Goal: Task Accomplishment & Management: Use online tool/utility

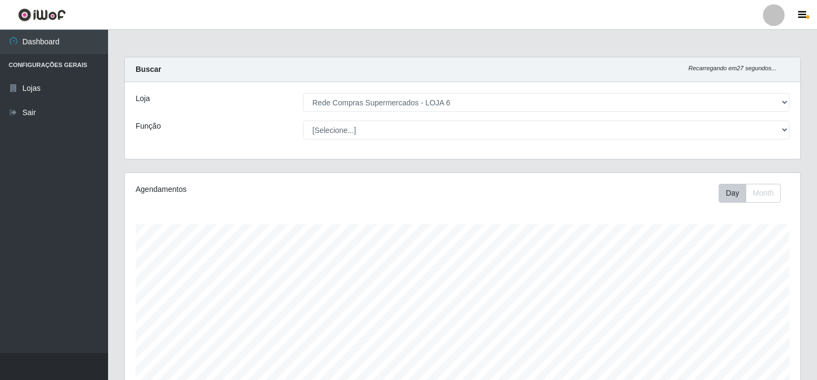
select select "398"
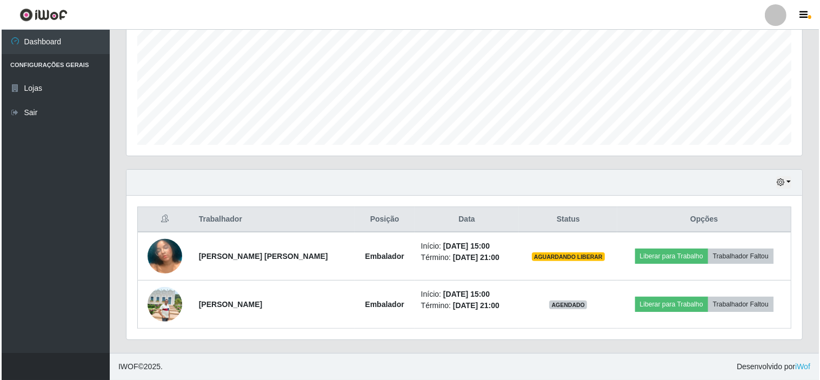
scroll to position [224, 676]
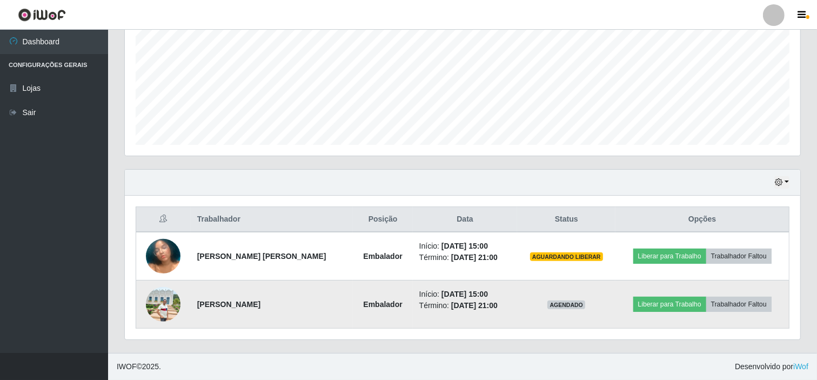
click at [168, 307] on img at bounding box center [163, 304] width 35 height 35
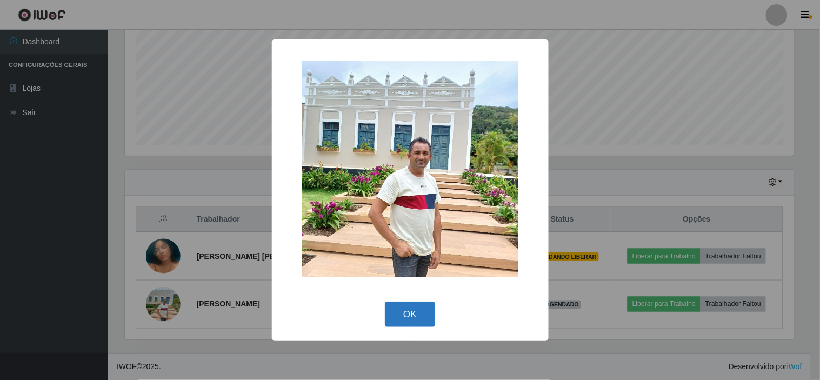
click at [412, 316] on button "OK" at bounding box center [410, 314] width 50 height 25
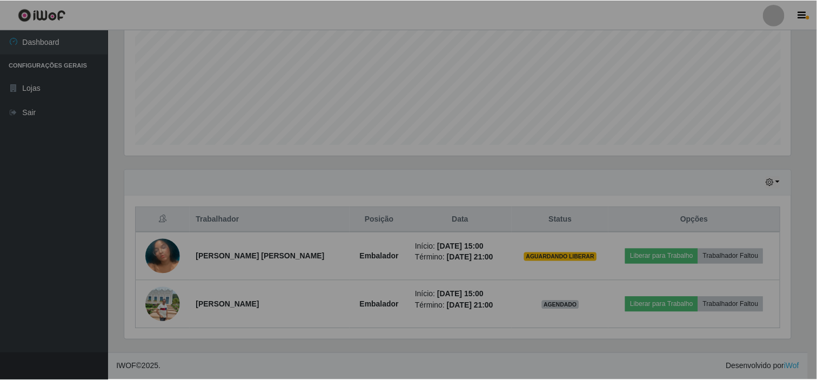
scroll to position [224, 676]
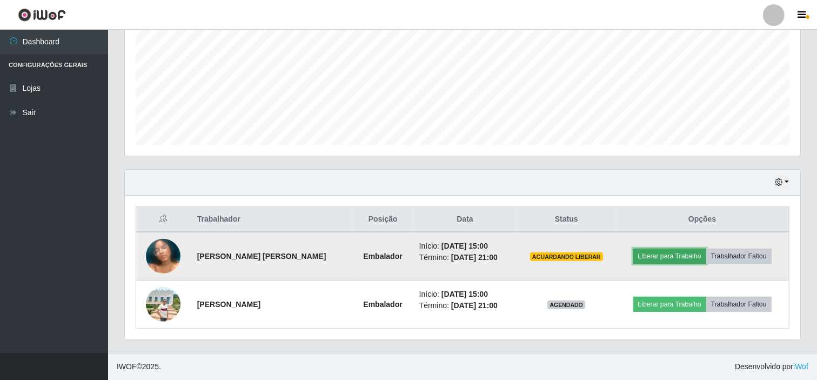
click at [666, 256] on button "Liberar para Trabalho" at bounding box center [670, 256] width 73 height 15
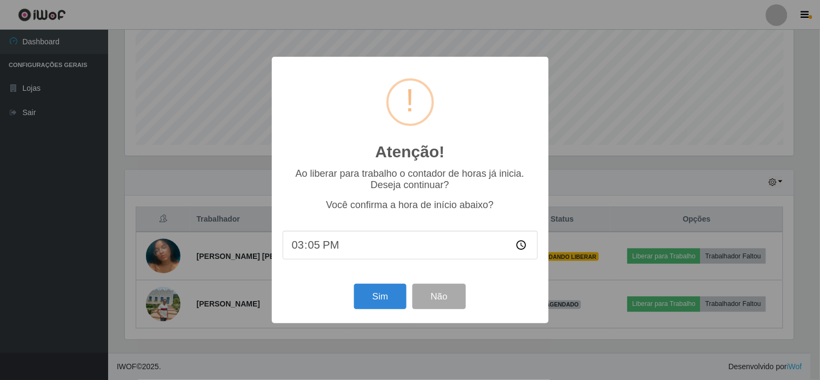
type input "15:55"
click at [377, 292] on button "Sim" at bounding box center [380, 296] width 52 height 25
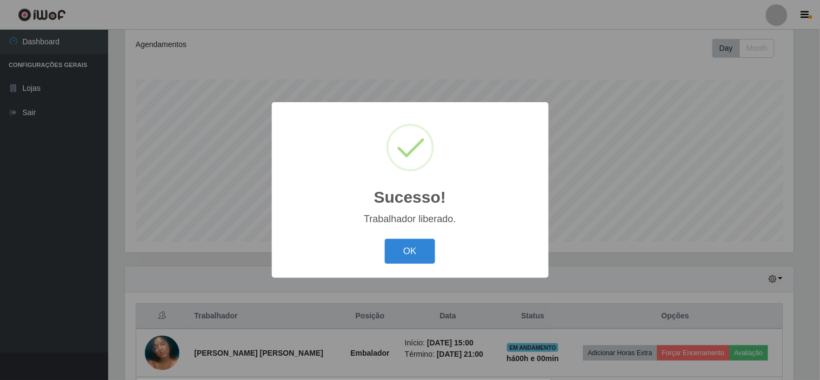
click at [391, 237] on div "OK Cancel" at bounding box center [410, 251] width 255 height 31
click at [400, 248] on button "OK" at bounding box center [410, 251] width 50 height 25
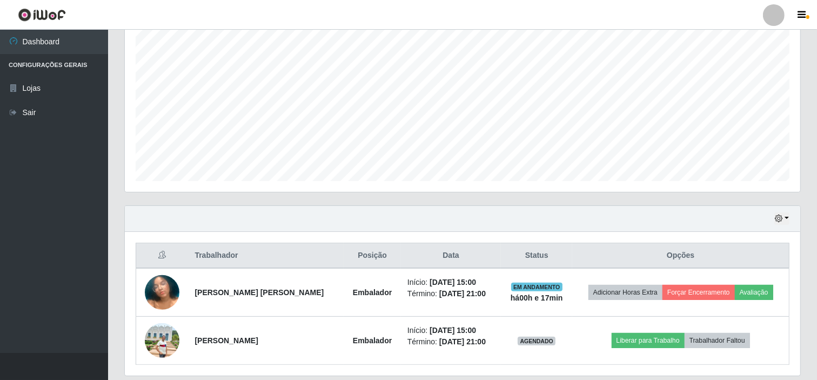
scroll to position [242, 0]
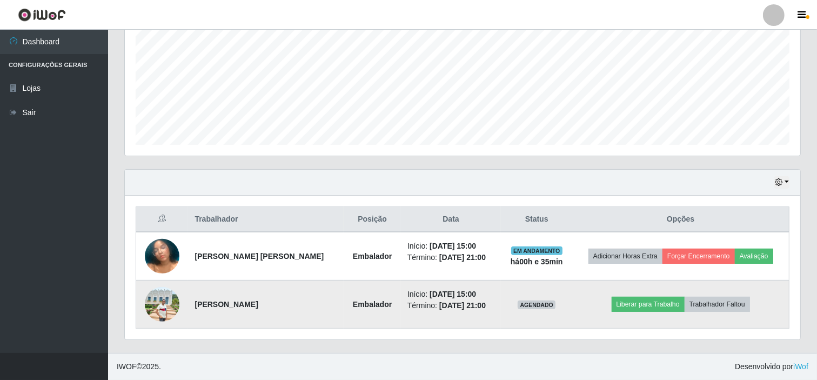
click at [160, 306] on img at bounding box center [162, 304] width 35 height 35
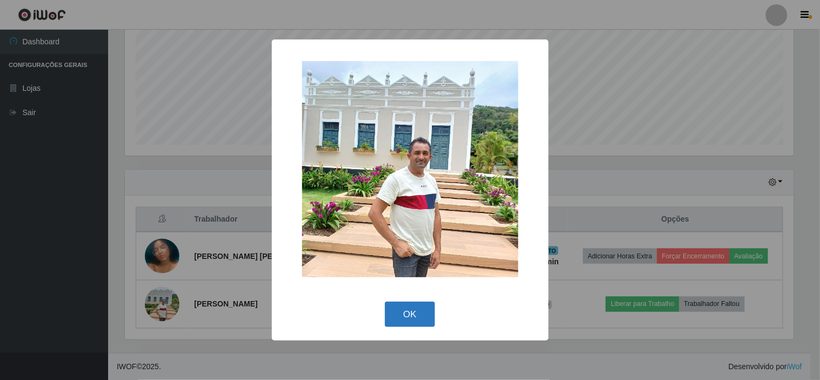
click at [411, 316] on button "OK" at bounding box center [410, 314] width 50 height 25
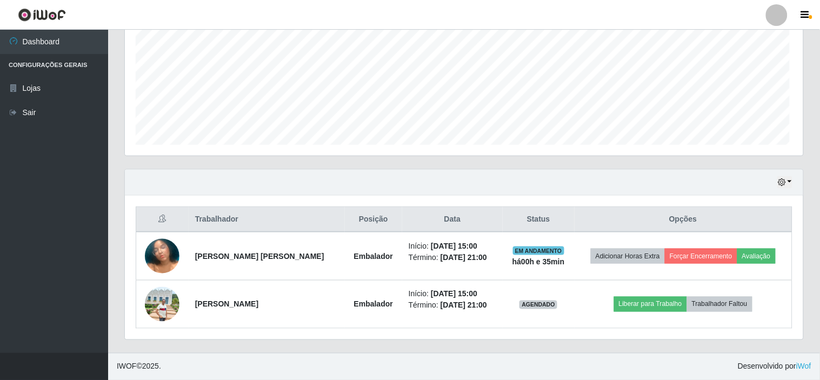
scroll to position [224, 676]
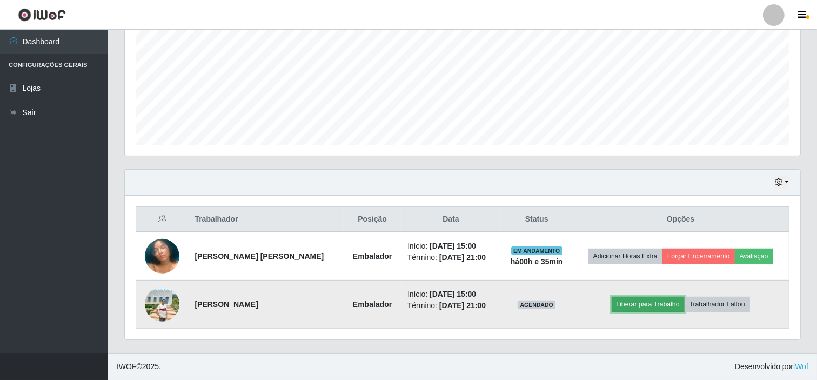
click at [649, 305] on button "Liberar para Trabalho" at bounding box center [648, 304] width 73 height 15
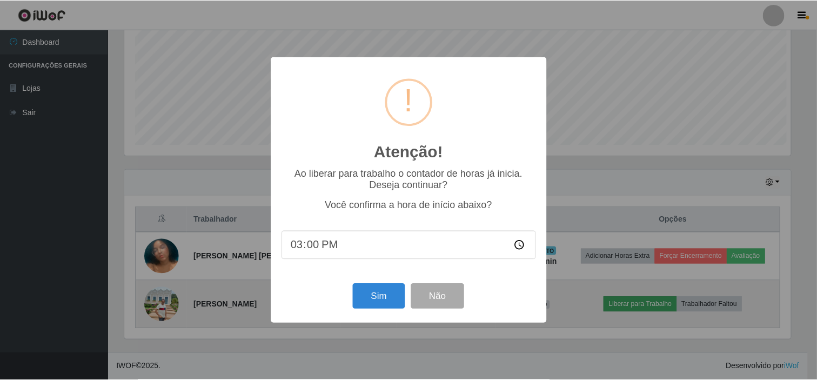
scroll to position [224, 669]
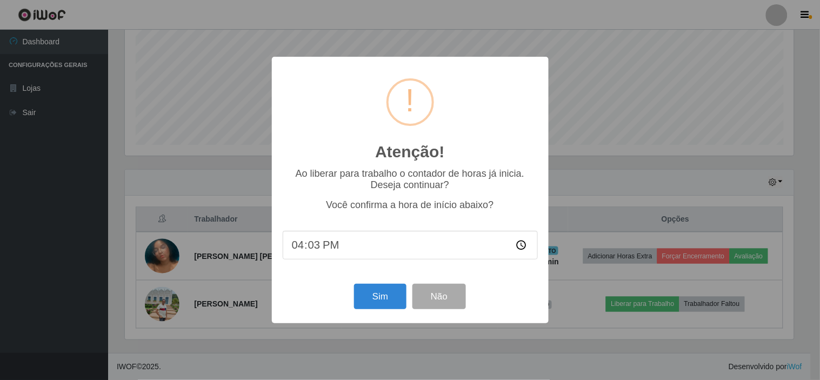
type input "16:30"
click at [384, 298] on button "Sim" at bounding box center [380, 296] width 52 height 25
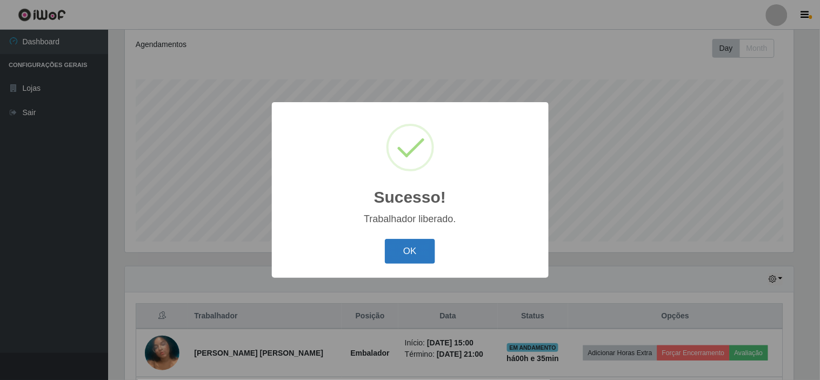
click at [409, 252] on button "OK" at bounding box center [410, 251] width 50 height 25
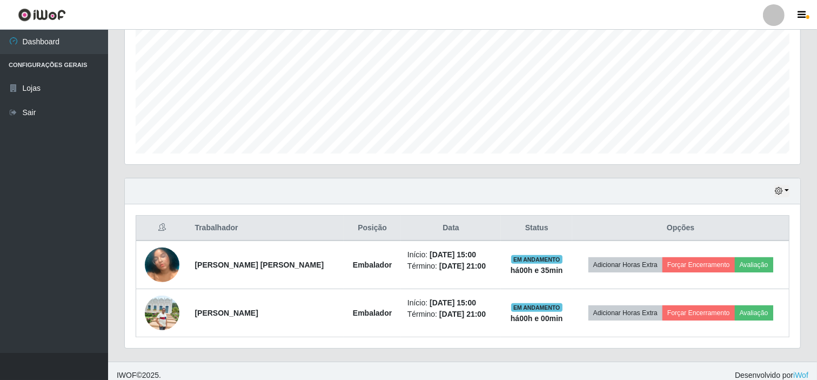
scroll to position [242, 0]
